Goal: Information Seeking & Learning: Learn about a topic

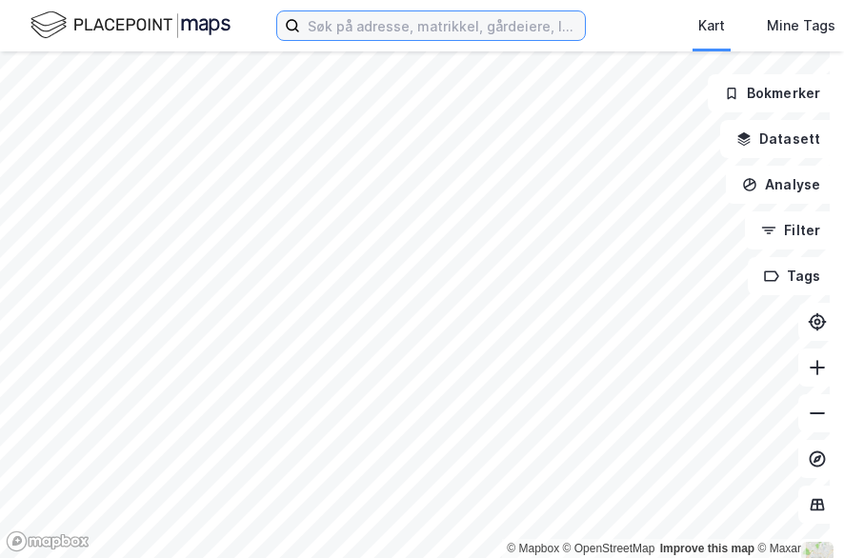
click at [315, 37] on input at bounding box center [442, 25] width 285 height 29
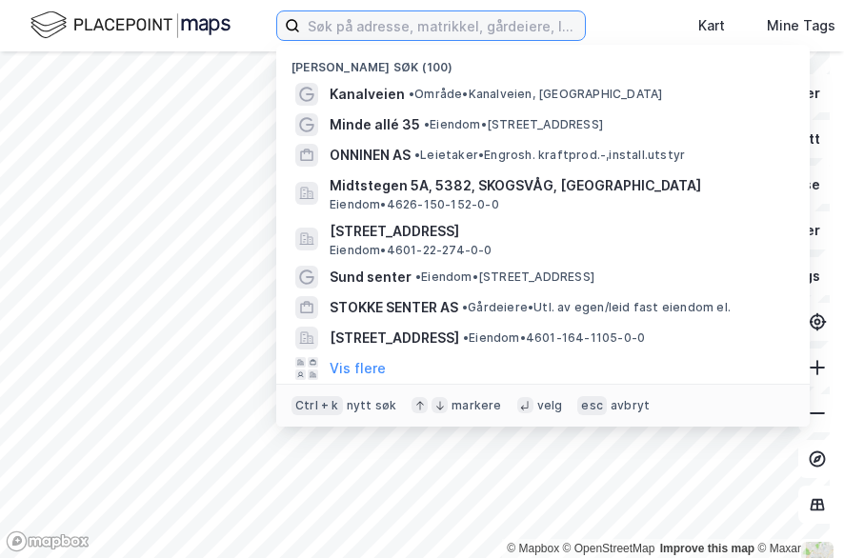
paste input "[STREET_ADDRESS]"
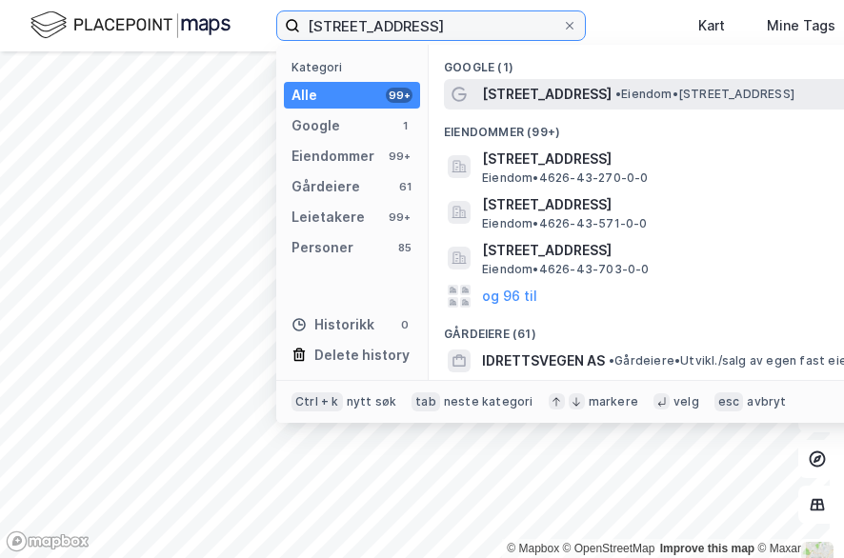
type input "[STREET_ADDRESS]"
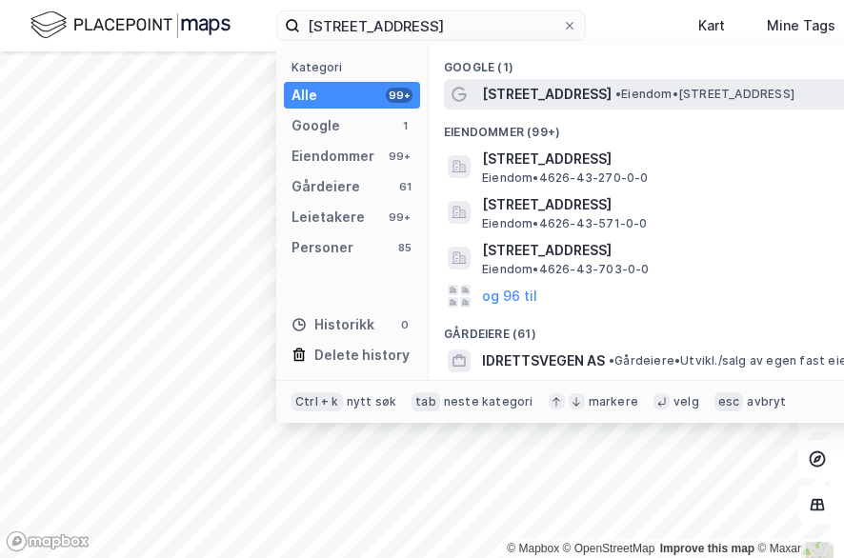
click at [539, 86] on span "[STREET_ADDRESS]" at bounding box center [546, 94] width 129 height 23
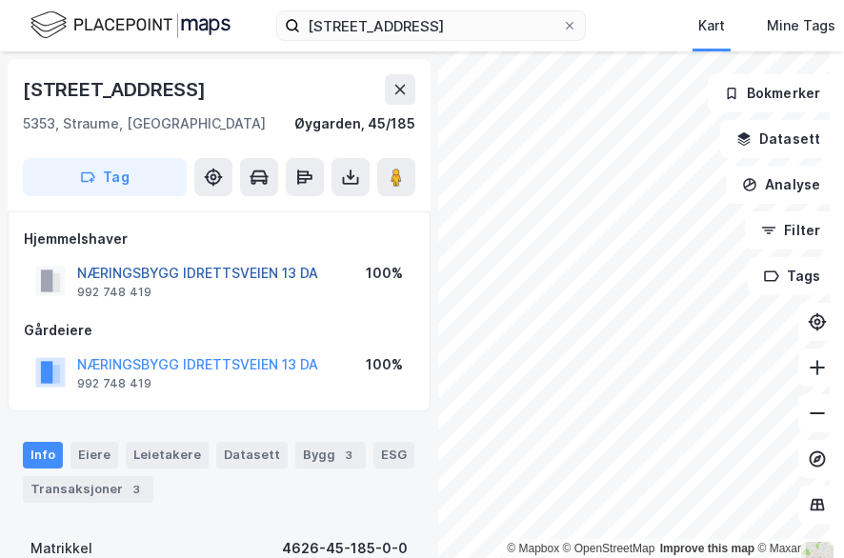
click at [0, 0] on button "NÆRINGSBYGG IDRETTSVEIEN 13 DA" at bounding box center [0, 0] width 0 height 0
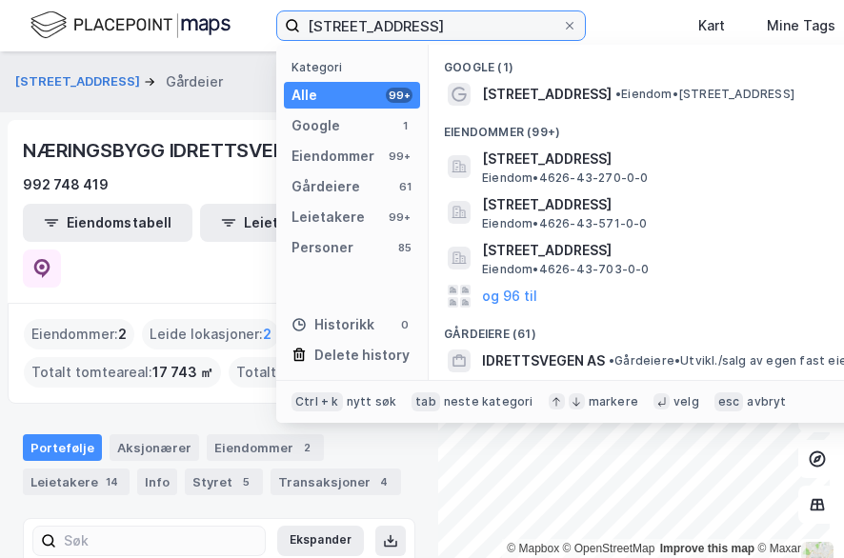
drag, startPoint x: 412, startPoint y: 21, endPoint x: 303, endPoint y: 28, distance: 109.7
click at [303, 28] on input "[STREET_ADDRESS]" at bounding box center [431, 25] width 262 height 29
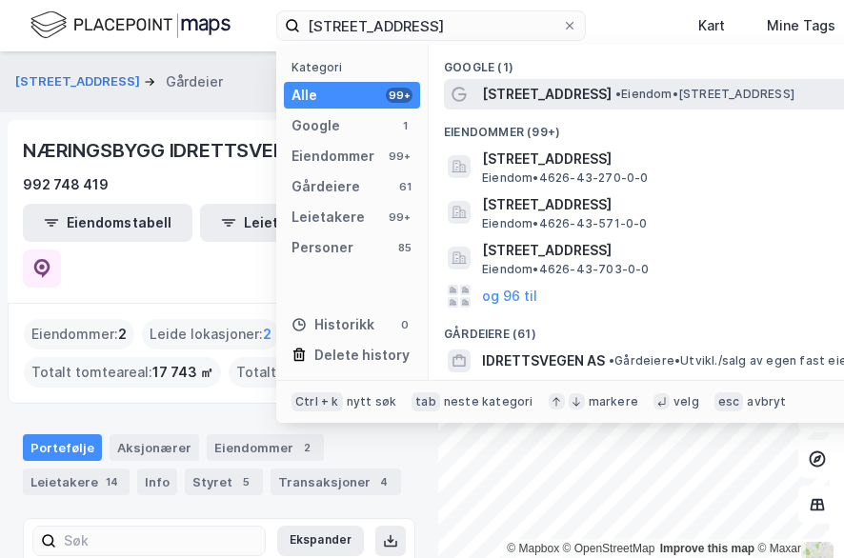
click at [510, 97] on span "[STREET_ADDRESS]" at bounding box center [546, 94] width 129 height 23
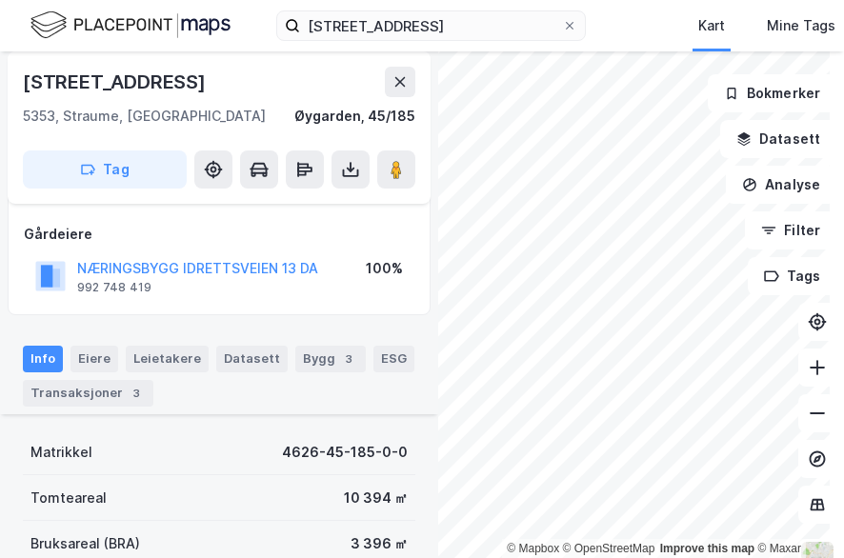
scroll to position [95, 0]
drag, startPoint x: 86, startPoint y: 393, endPoint x: 79, endPoint y: 384, distance: 11.6
click at [83, 389] on div "Transaksjoner 3" at bounding box center [88, 394] width 130 height 27
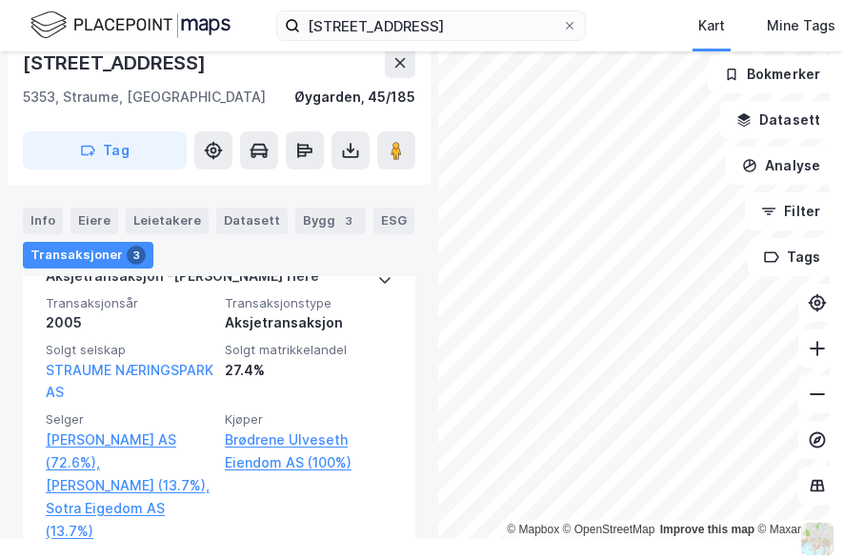
scroll to position [783, 0]
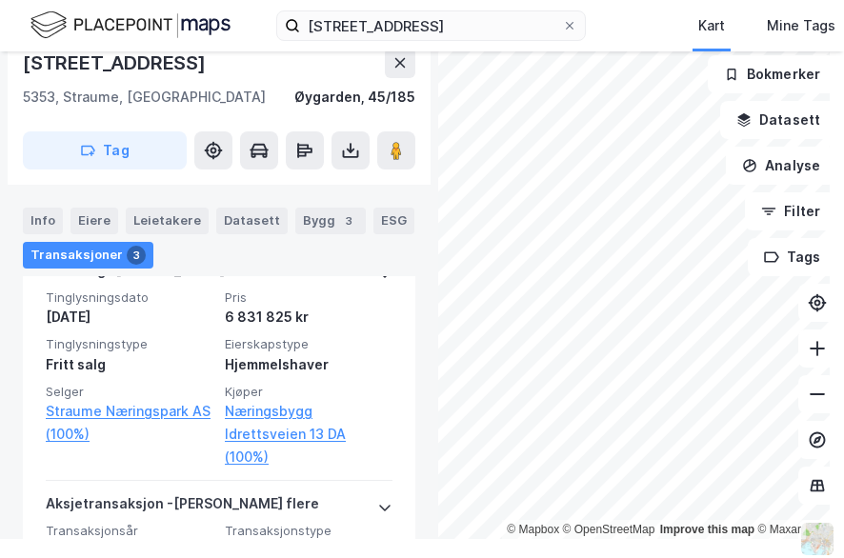
click at [312, 224] on div "Bygg 3" at bounding box center [330, 221] width 70 height 27
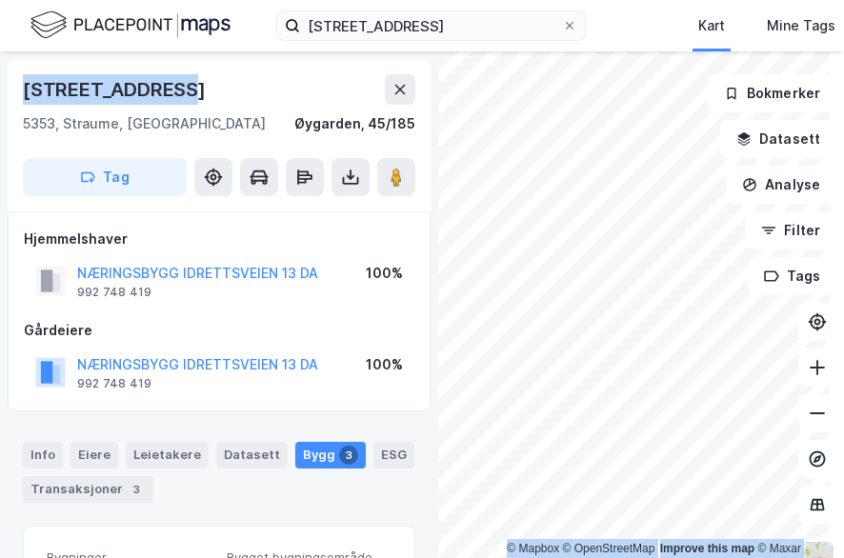
drag, startPoint x: 190, startPoint y: 92, endPoint x: -1, endPoint y: 98, distance: 191.5
click at [0, 98] on html "[STREET_ADDRESS] Kart Mine Tags Bolig [PERSON_NAME] © Mapbox © OpenStreetMap Im…" at bounding box center [422, 279] width 844 height 558
copy div "© Mapbox © OpenStreetMap Improve this map © [STREET_ADDRESS]"
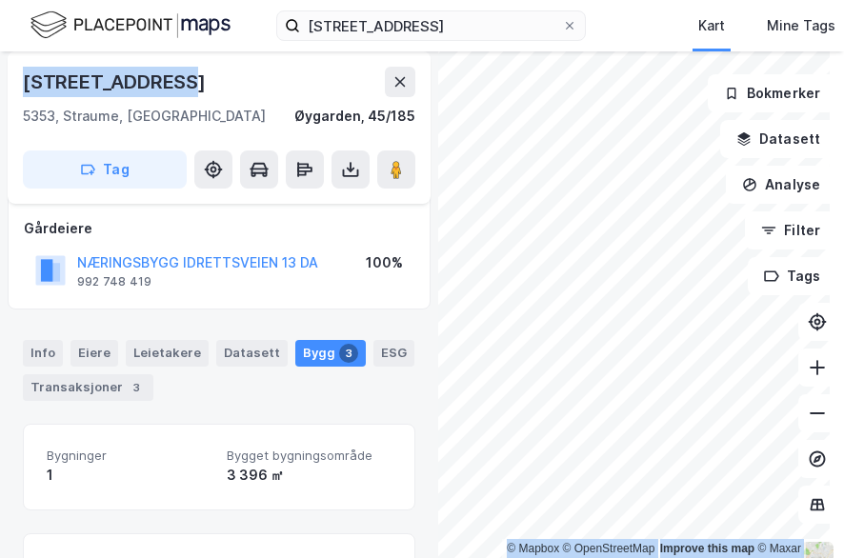
scroll to position [95, 0]
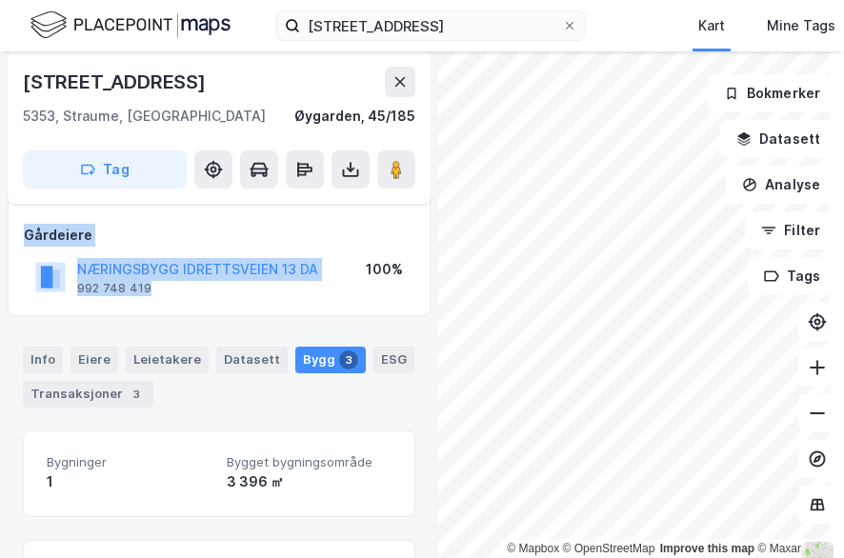
drag, startPoint x: 183, startPoint y: 291, endPoint x: 21, endPoint y: 224, distance: 175.4
click at [21, 224] on div "Hjemmelshaver NÆRINGSBYGG IDRETTSVEIEN 13 DA 992 748 419 100% Gårdeiere NÆRINGS…" at bounding box center [219, 216] width 423 height 200
drag, startPoint x: 33, startPoint y: 251, endPoint x: 186, endPoint y: 297, distance: 159.0
click at [186, 297] on div "Hjemmelshaver NÆRINGSBYGG IDRETTSVEIEN 13 DA 992 748 419 100% Gårdeiere NÆRINGS…" at bounding box center [219, 216] width 423 height 200
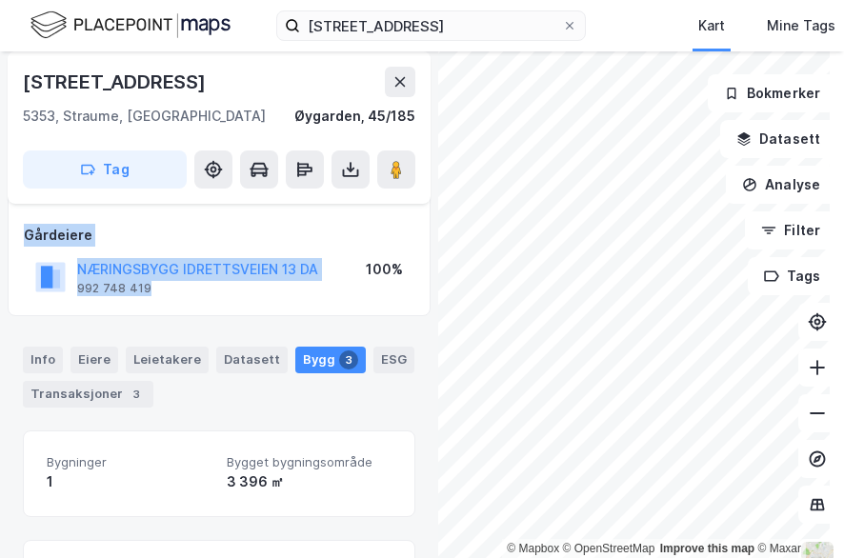
click at [184, 297] on div "NÆRINGSBYGG IDRETTSVEIEN 13 DA 992 748 419 100%" at bounding box center [219, 277] width 390 height 46
click at [180, 294] on div "NÆRINGSBYGG IDRETTSVEIEN 13 DA 992 748 419" at bounding box center [197, 277] width 241 height 38
drag, startPoint x: 172, startPoint y: 294, endPoint x: 23, endPoint y: 224, distance: 165.3
click at [23, 224] on div "Hjemmelshaver NÆRINGSBYGG IDRETTSVEIEN 13 DA 992 748 419 100% Gårdeiere NÆRINGS…" at bounding box center [219, 216] width 423 height 200
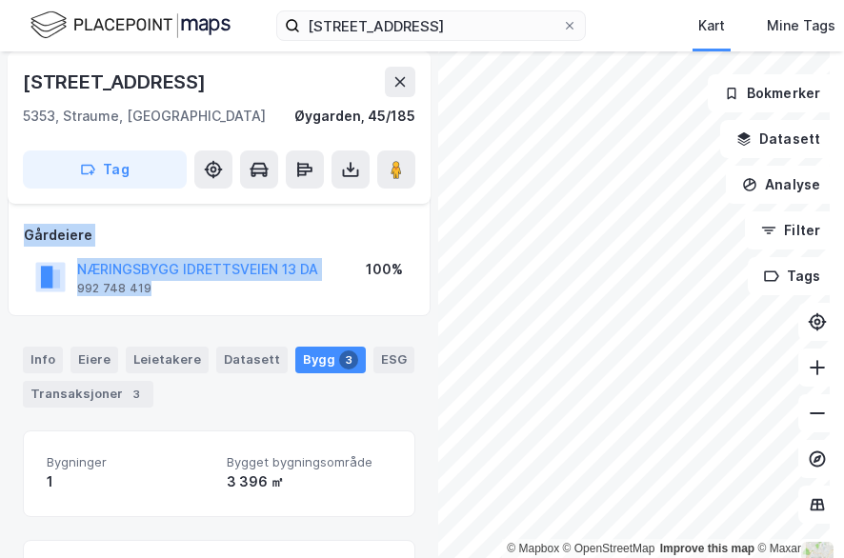
drag, startPoint x: 149, startPoint y: 286, endPoint x: 15, endPoint y: 233, distance: 144.1
click at [15, 233] on div "Hjemmelshaver NÆRINGSBYGG IDRETTSVEIEN 13 DA 992 748 419 100% Gårdeiere NÆRINGS…" at bounding box center [219, 216] width 423 height 200
drag, startPoint x: 15, startPoint y: 233, endPoint x: 192, endPoint y: 282, distance: 183.6
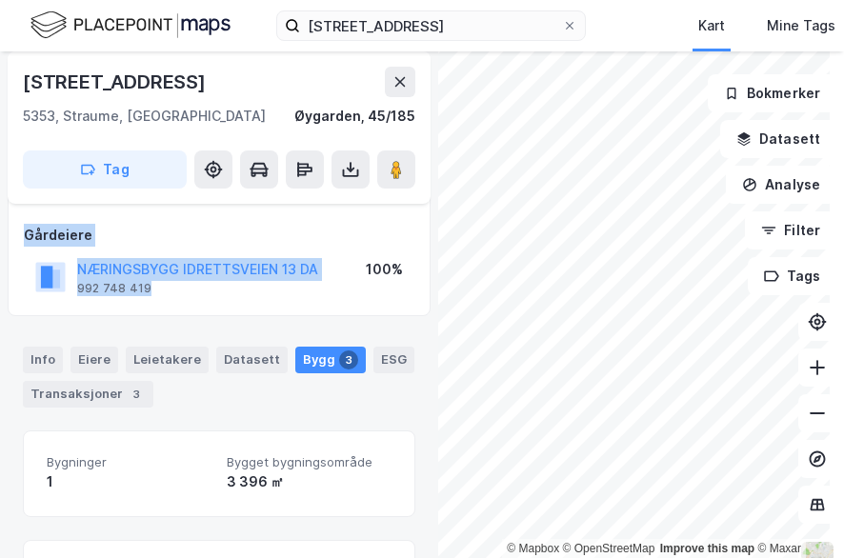
click at [192, 282] on div "Hjemmelshaver NÆRINGSBYGG IDRETTSVEIEN 13 DA 992 748 419 100% Gårdeiere NÆRINGS…" at bounding box center [219, 216] width 423 height 200
drag, startPoint x: 192, startPoint y: 282, endPoint x: 178, endPoint y: 290, distance: 16.7
click at [178, 290] on div "NÆRINGSBYGG IDRETTSVEIEN 13 DA 992 748 419" at bounding box center [197, 277] width 241 height 38
